Goal: Contribute content

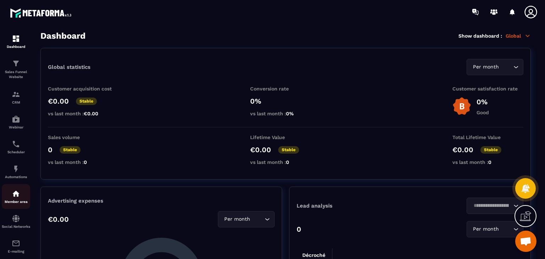
click at [22, 193] on div "Member area" at bounding box center [16, 196] width 28 height 14
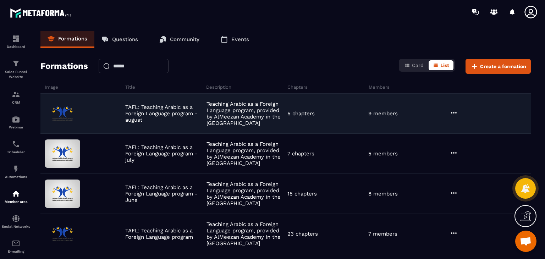
click at [455, 114] on icon at bounding box center [453, 112] width 9 height 9
click at [466, 124] on button "Edit" at bounding box center [471, 127] width 43 height 13
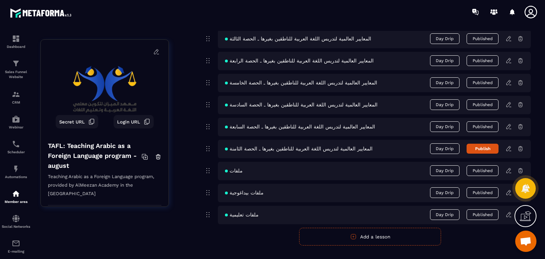
scroll to position [425, 0]
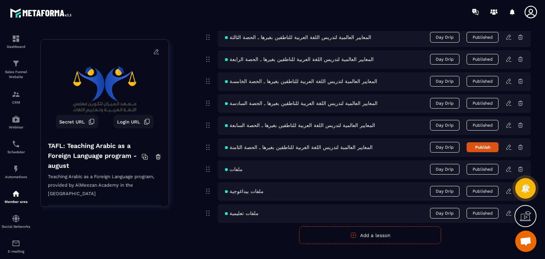
click at [510, 148] on icon at bounding box center [508, 147] width 6 height 6
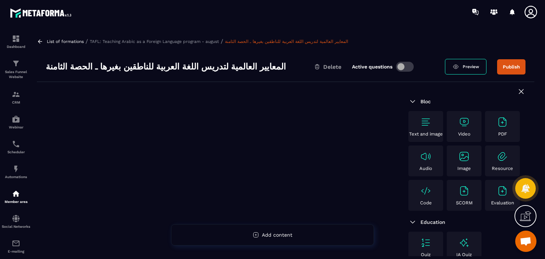
click at [459, 126] on img at bounding box center [463, 121] width 11 height 11
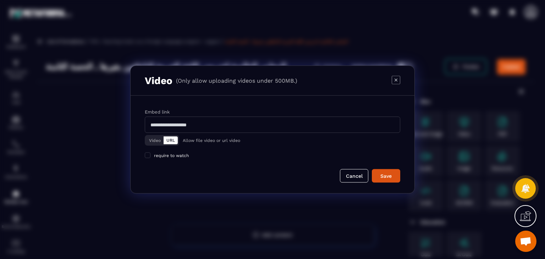
click at [156, 141] on button "Video" at bounding box center [154, 140] width 17 height 8
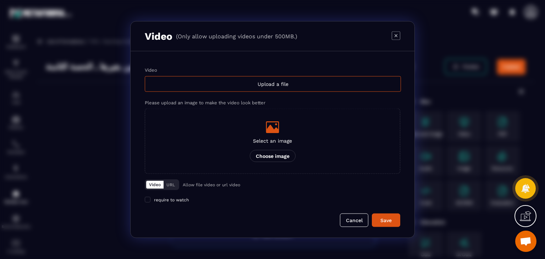
click at [281, 72] on div "Video" at bounding box center [272, 69] width 255 height 5
click at [0, 0] on input "Video Upload a file" at bounding box center [0, 0] width 0 height 0
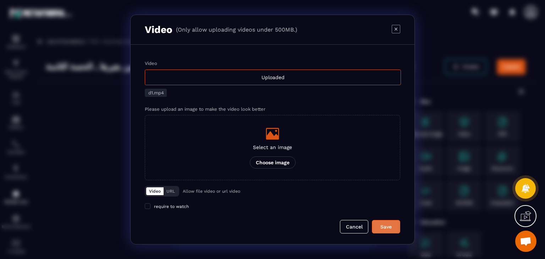
click at [379, 224] on div "Save" at bounding box center [385, 226] width 19 height 7
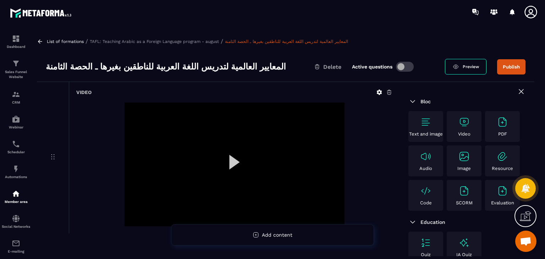
click at [504, 66] on button "Publish" at bounding box center [511, 66] width 28 height 15
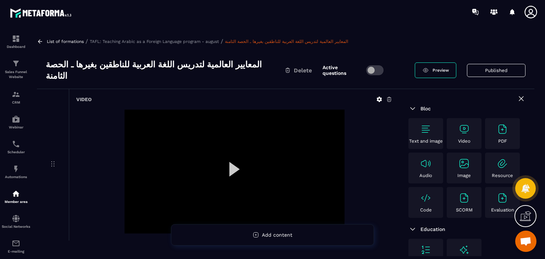
click at [461, 128] on div "Video" at bounding box center [463, 133] width 31 height 20
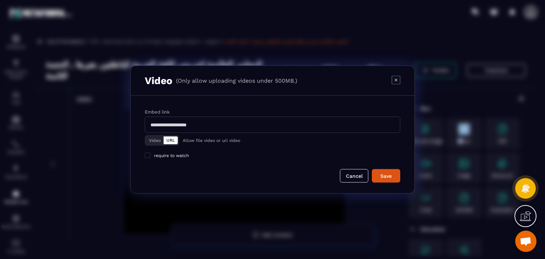
click at [156, 139] on button "Video" at bounding box center [154, 140] width 17 height 8
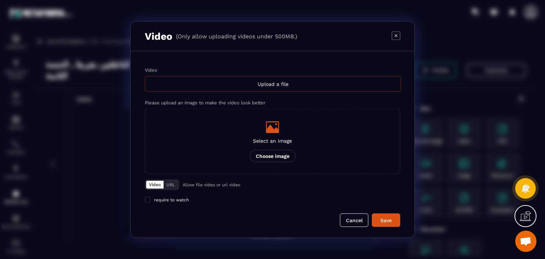
click at [296, 80] on div "Upload a file" at bounding box center [273, 84] width 256 height 16
click at [0, 0] on input "Video Upload a file" at bounding box center [0, 0] width 0 height 0
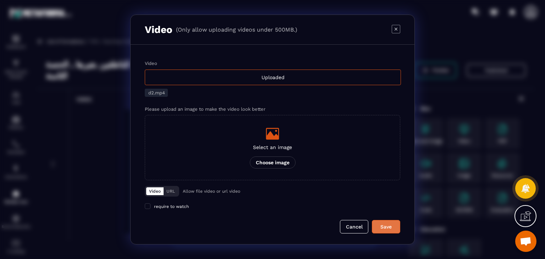
click at [389, 227] on div "Save" at bounding box center [385, 226] width 19 height 7
click at [395, 230] on button "Save" at bounding box center [386, 226] width 28 height 13
